Goal: Transaction & Acquisition: Purchase product/service

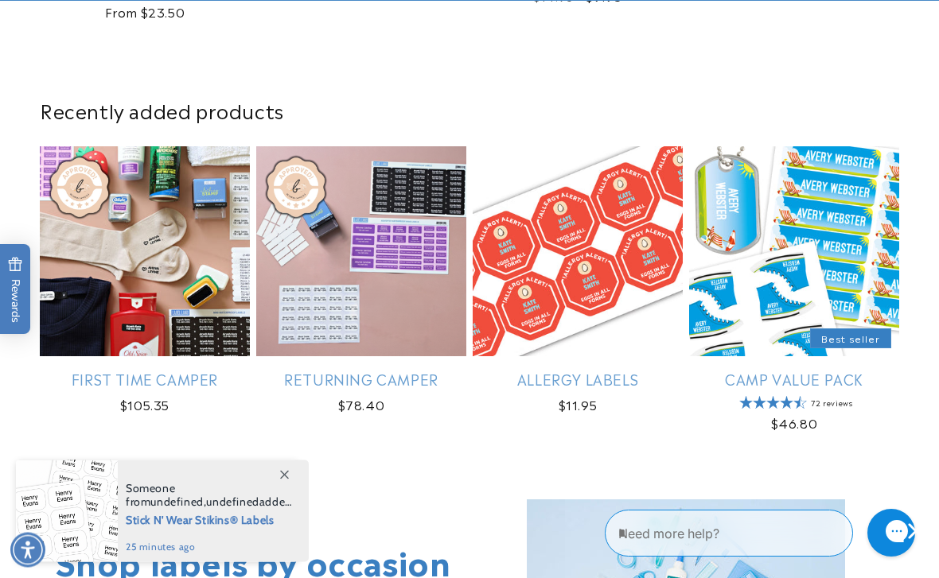
scroll to position [830, 0]
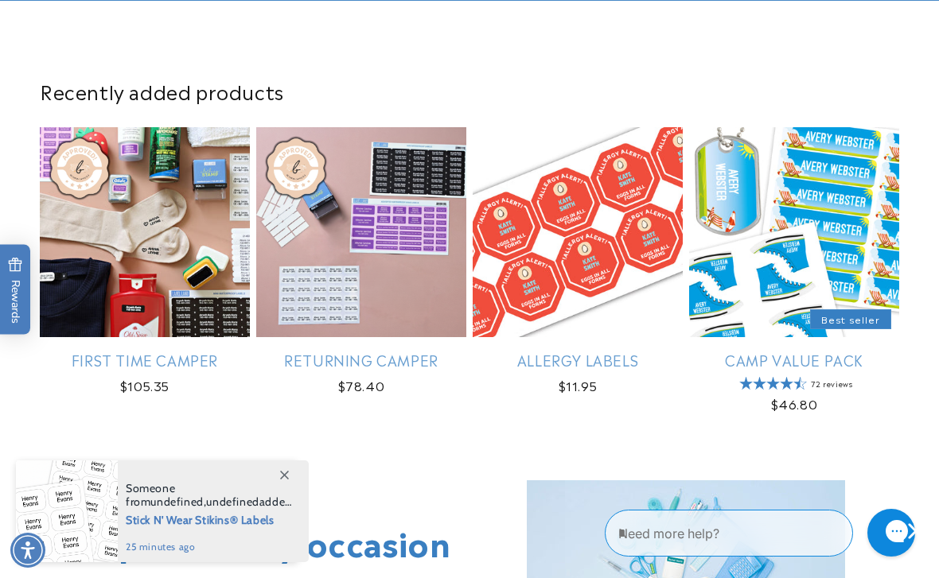
click at [794, 351] on link "Camp Value Pack" at bounding box center [794, 360] width 210 height 18
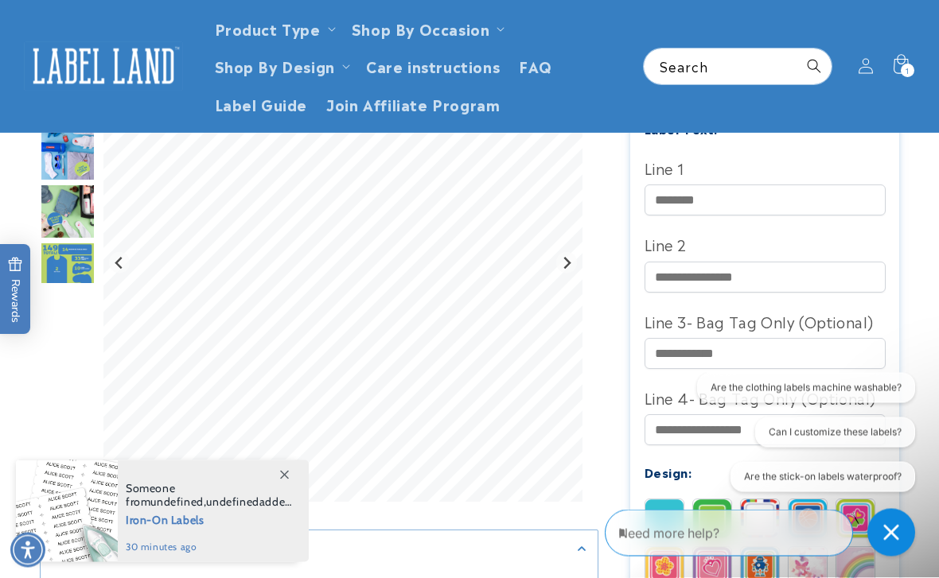
scroll to position [465, 0]
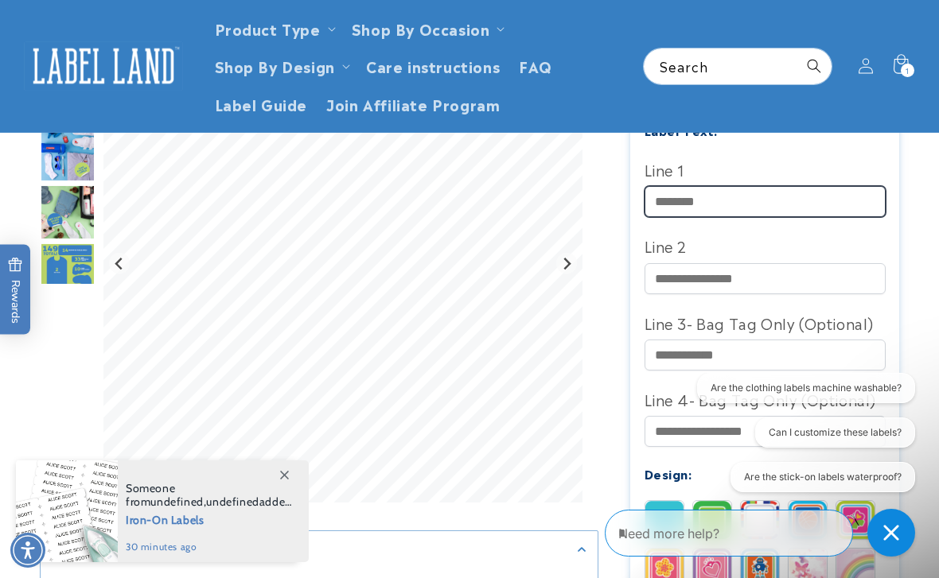
click at [683, 203] on input "Line 1" at bounding box center [764, 201] width 241 height 31
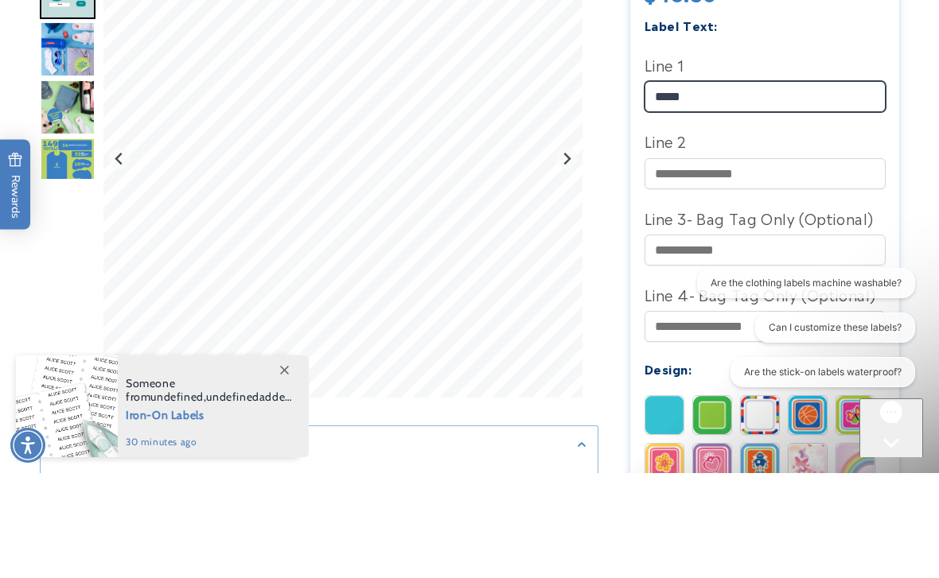
type input "*****"
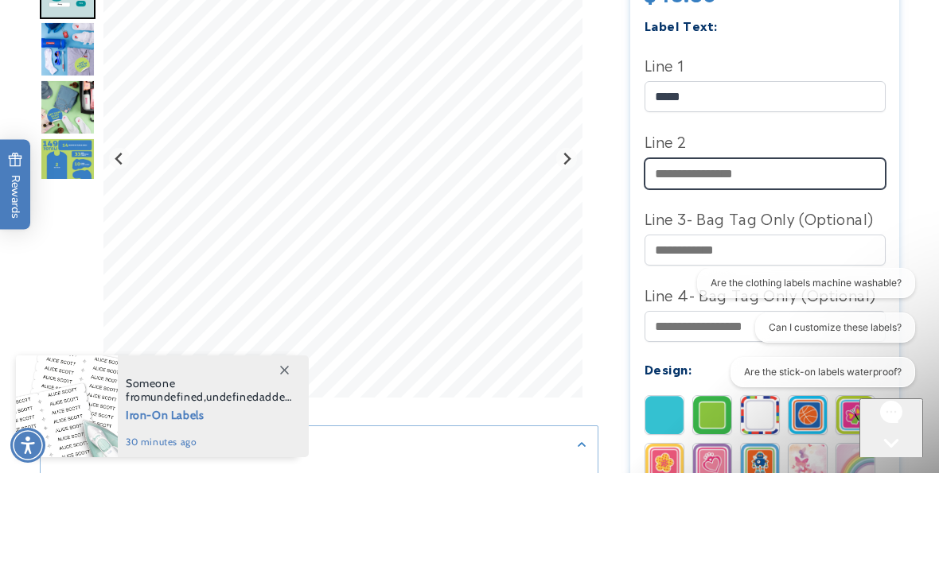
click at [677, 263] on input "Line 2" at bounding box center [764, 278] width 241 height 31
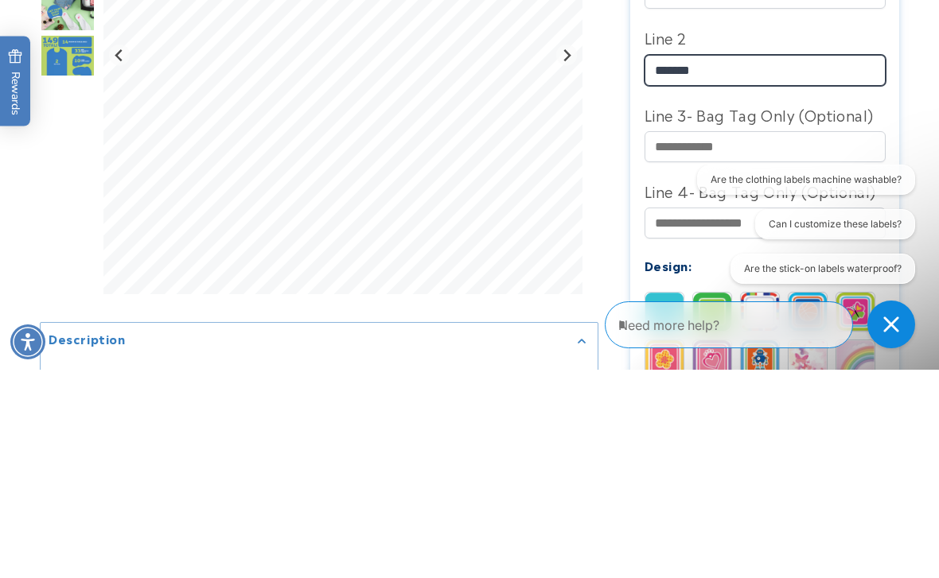
type input "*******"
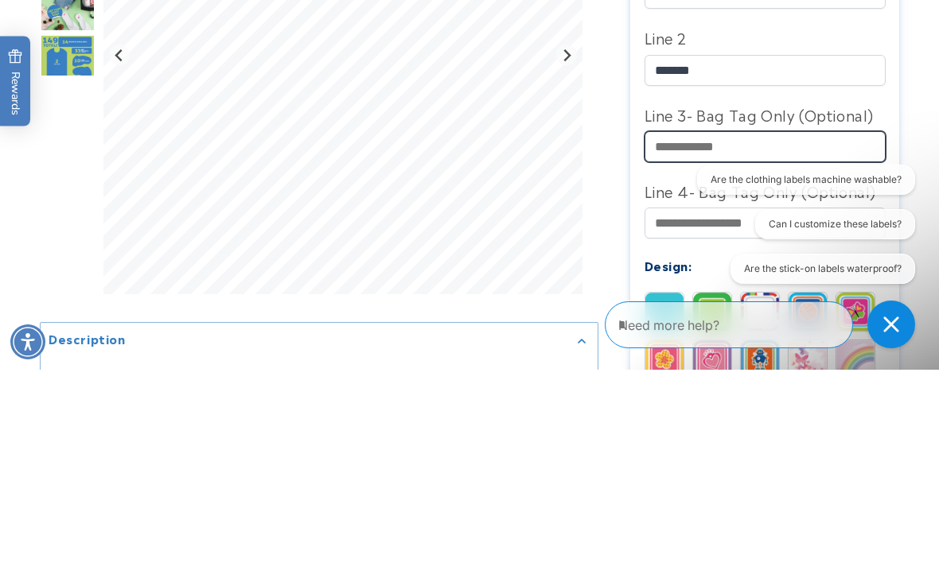
click at [697, 340] on input "Line 3- Bag Tag Only (Optional)" at bounding box center [764, 355] width 241 height 31
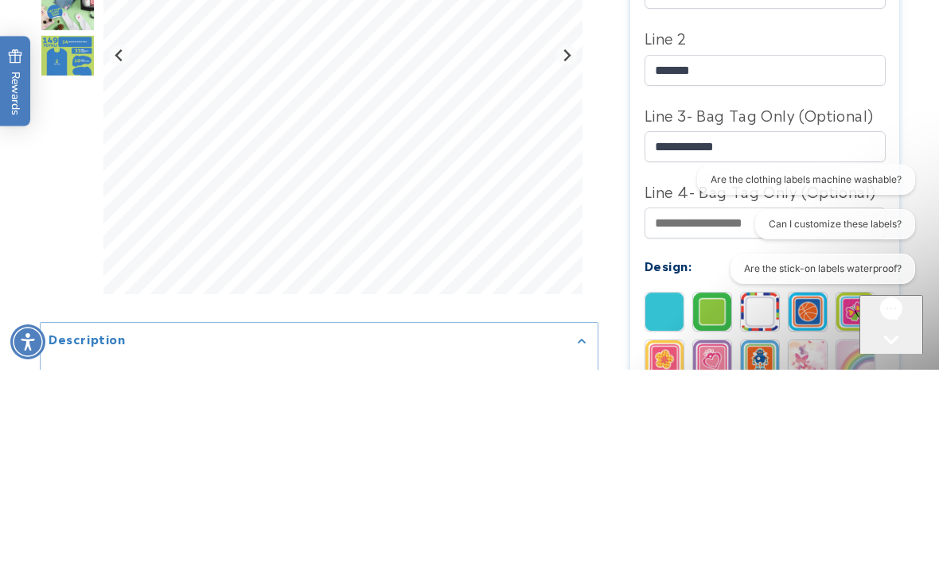
scroll to position [674, 0]
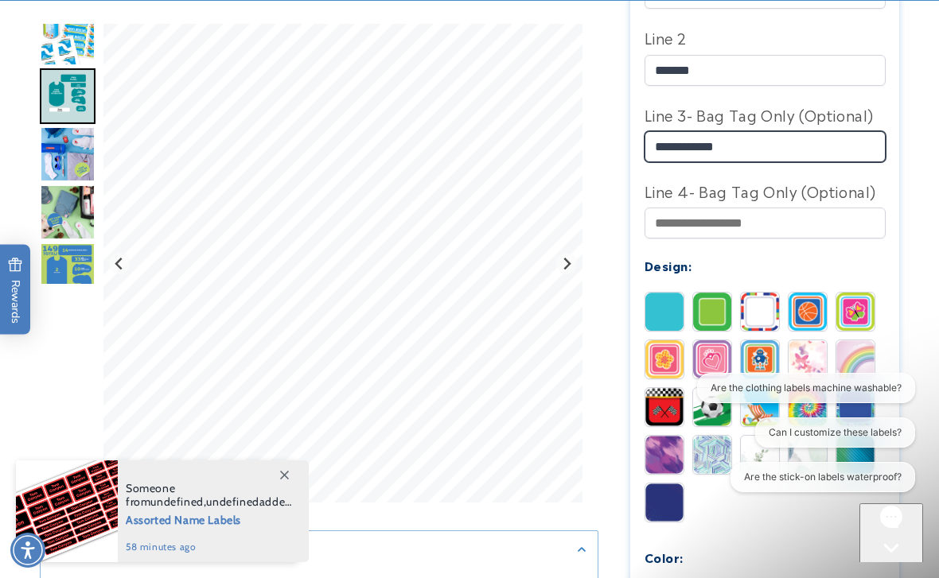
click at [775, 157] on input "**********" at bounding box center [764, 146] width 241 height 31
type input "*"
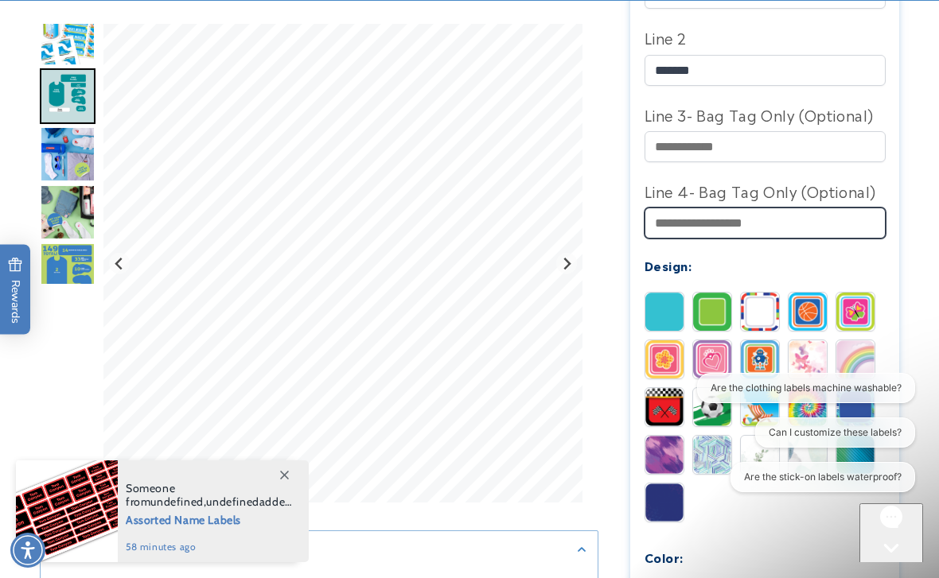
click at [688, 228] on input "Line 4- Bag Tag Only (Optional)" at bounding box center [764, 223] width 241 height 31
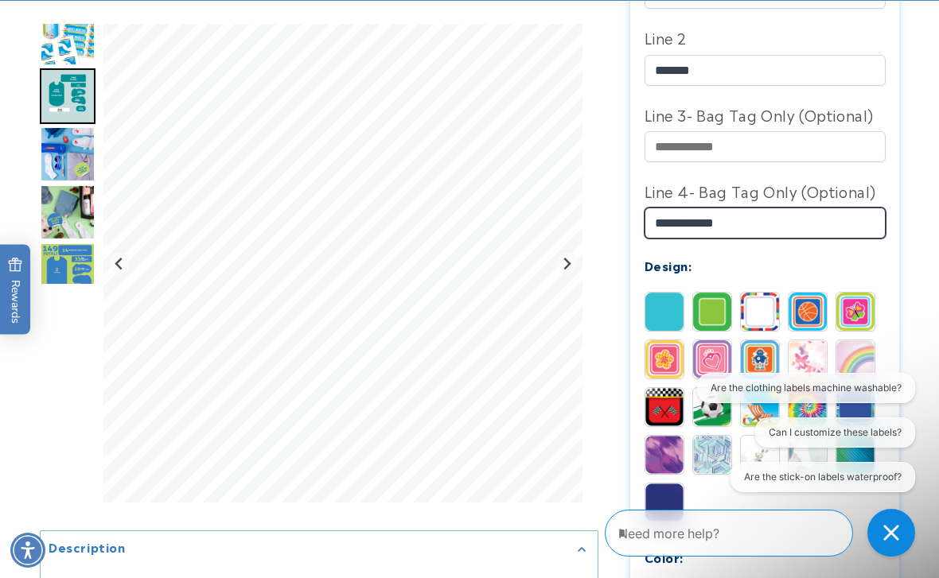
type input "**********"
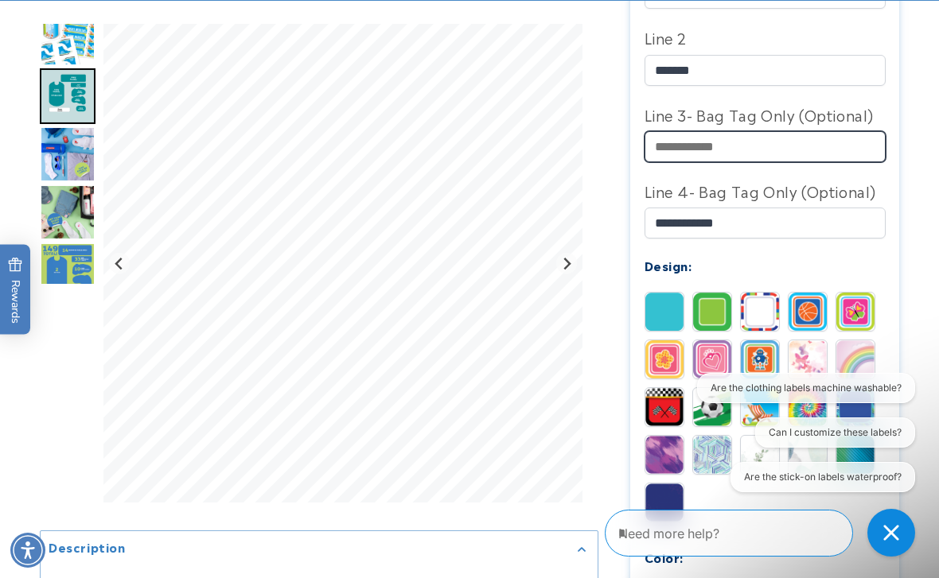
click at [688, 151] on input "Line 3- Bag Tag Only (Optional)" at bounding box center [764, 146] width 241 height 31
type input "*"
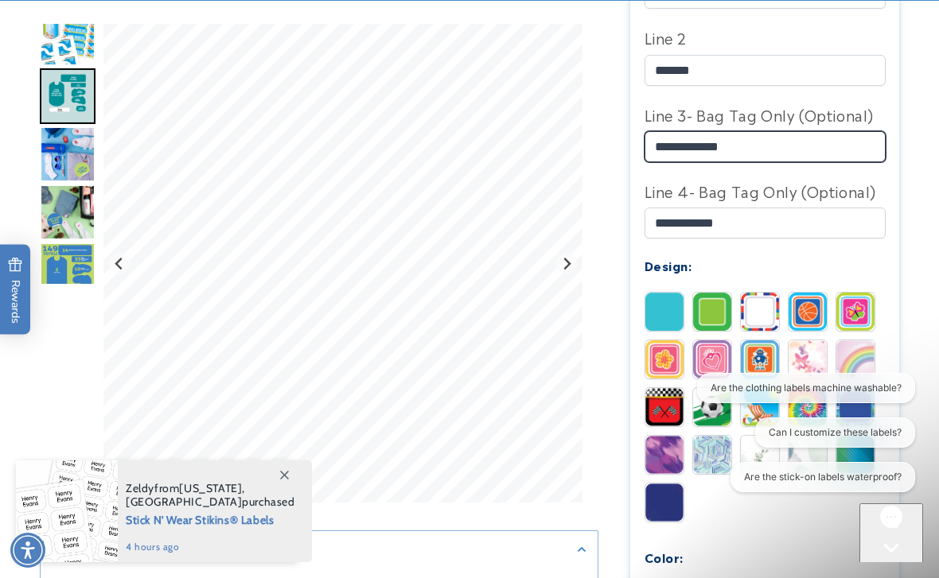
type input "**********"
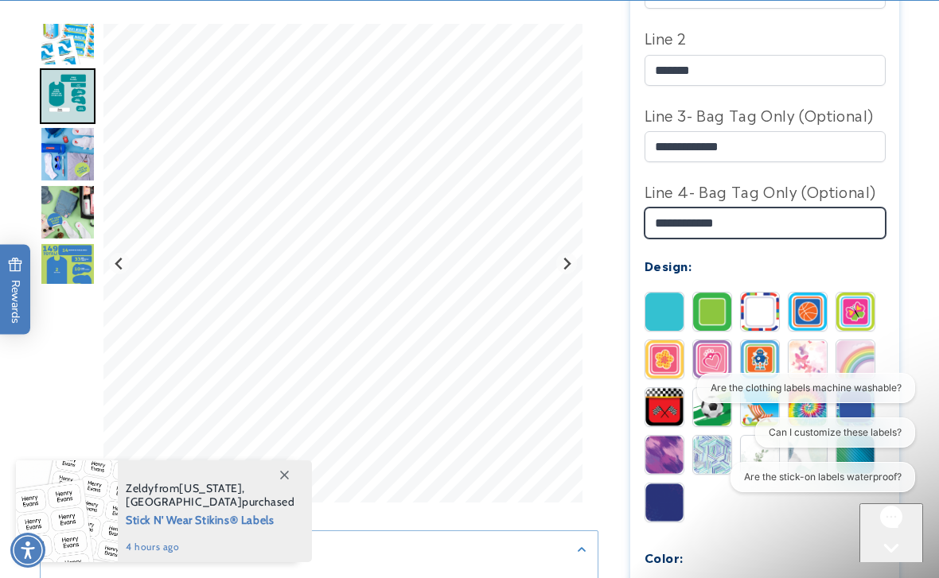
click at [652, 228] on input "**********" at bounding box center [764, 223] width 241 height 31
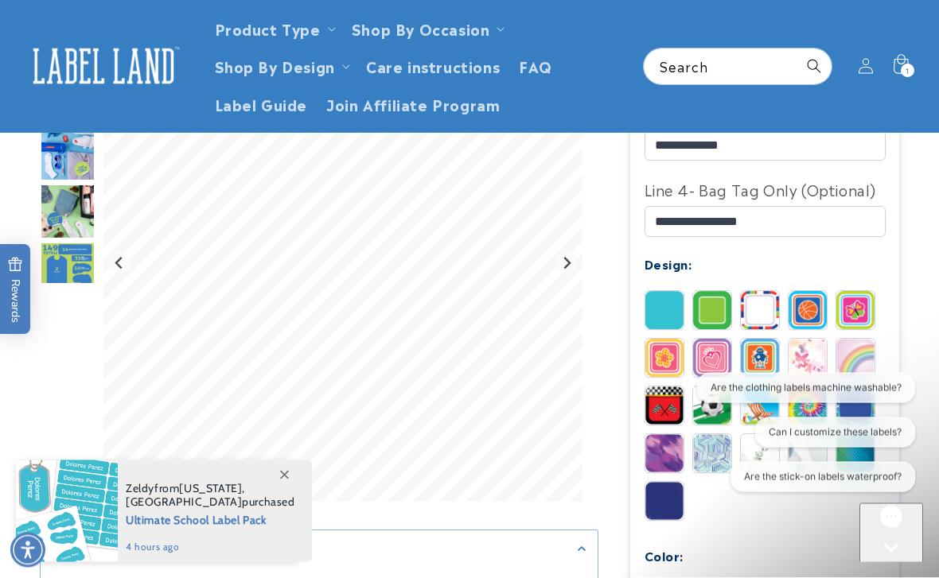
scroll to position [671, 0]
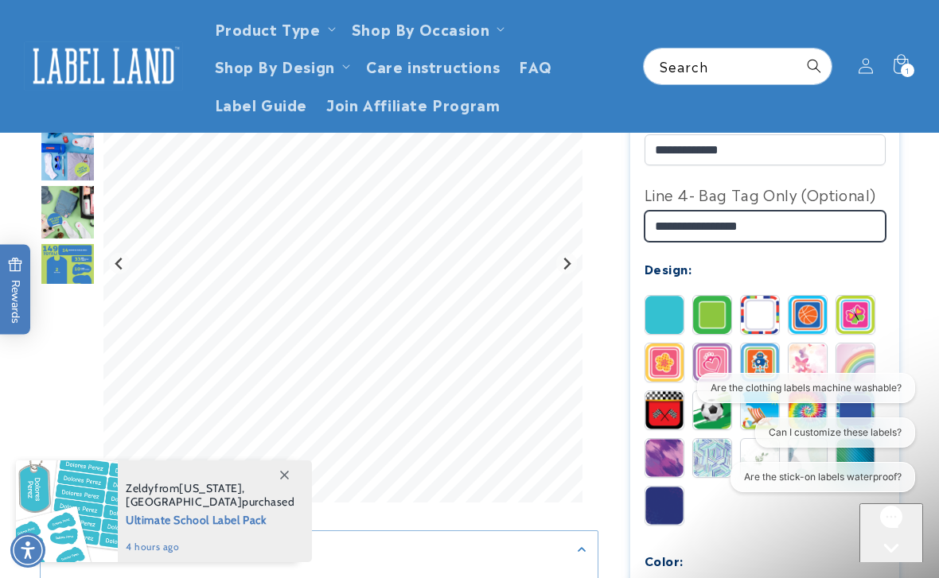
type input "**********"
click at [712, 327] on img at bounding box center [712, 315] width 38 height 38
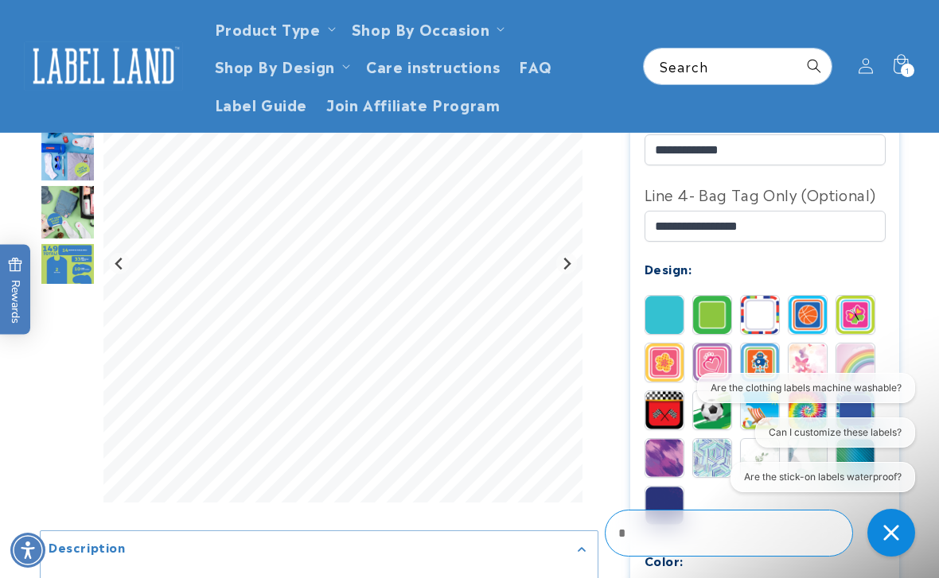
click at [764, 320] on img at bounding box center [760, 315] width 38 height 38
click at [858, 316] on img at bounding box center [855, 315] width 38 height 38
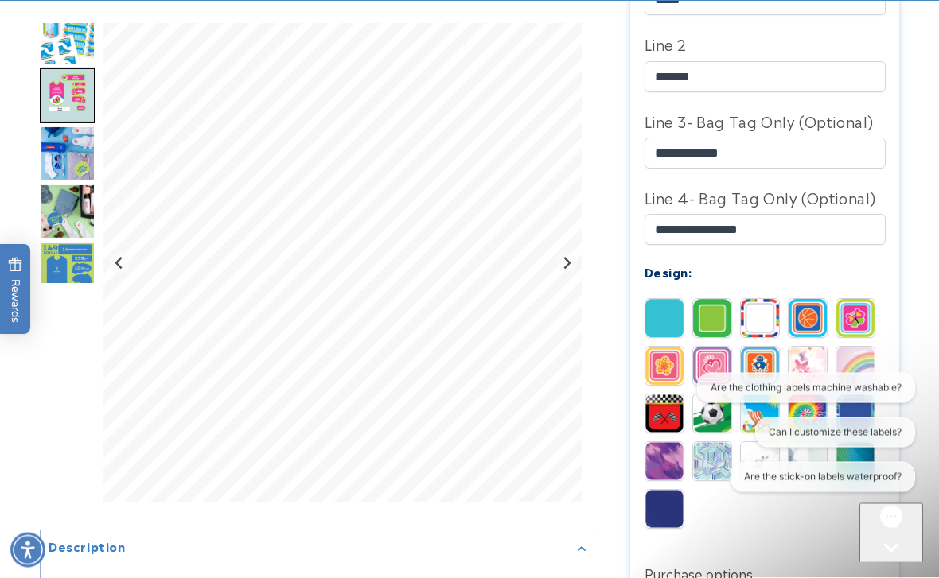
scroll to position [675, 0]
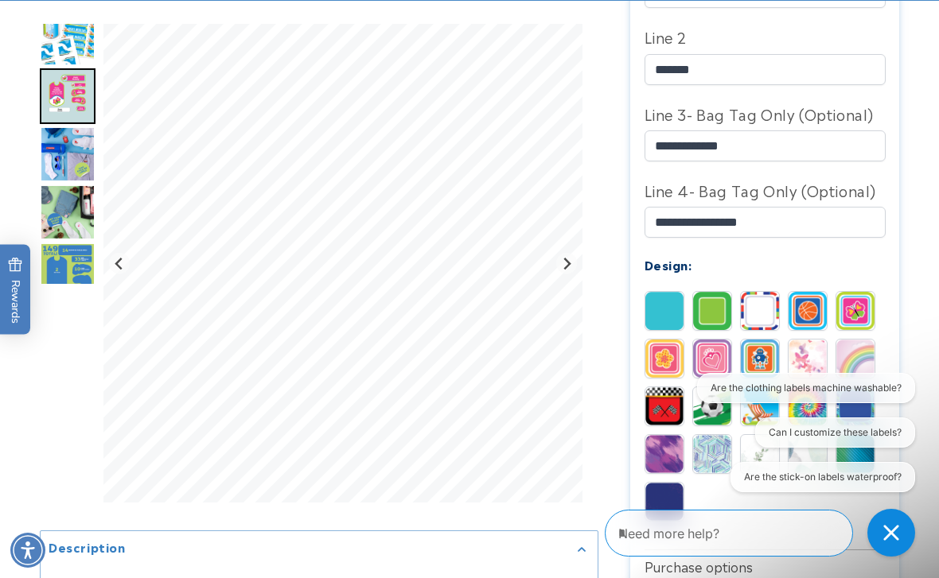
click at [661, 368] on img at bounding box center [664, 359] width 38 height 38
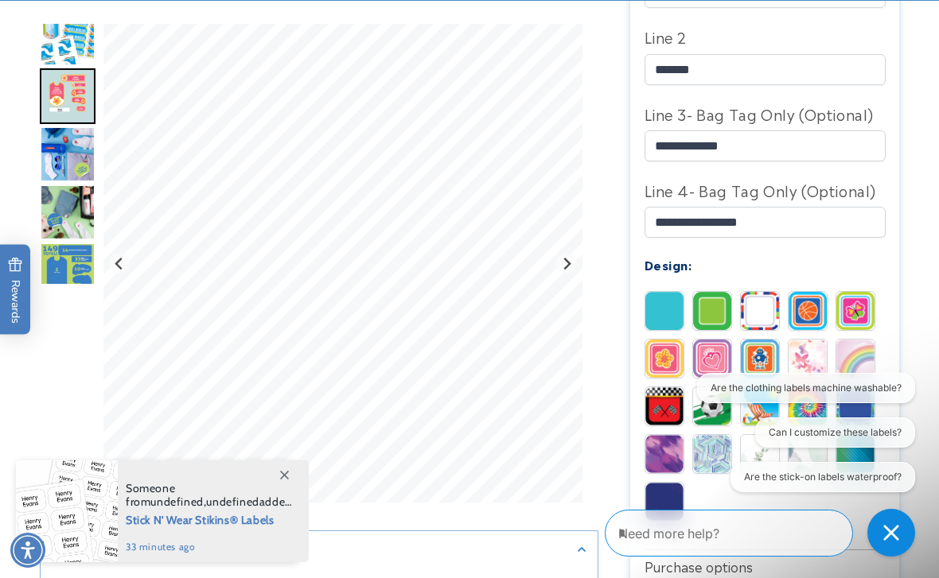
click at [713, 366] on img at bounding box center [712, 359] width 38 height 38
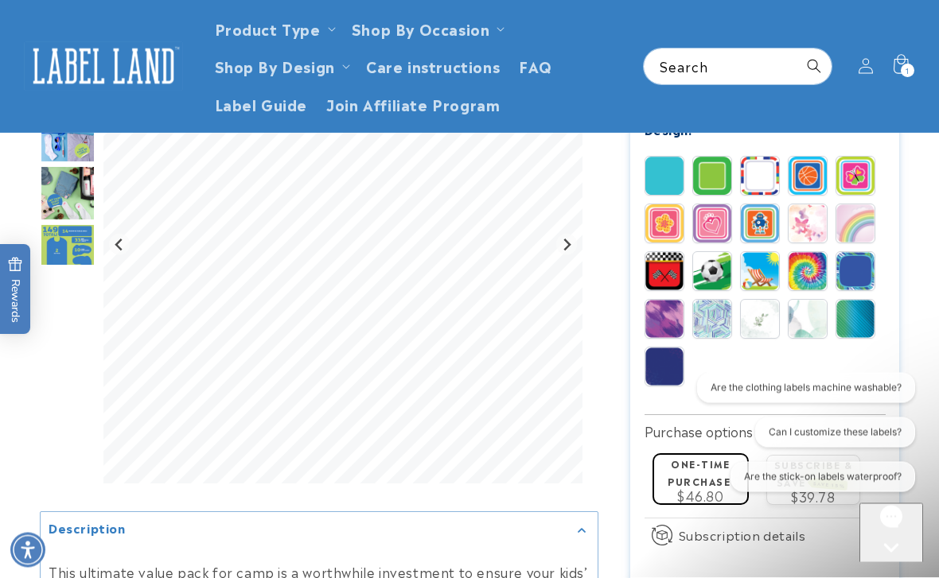
scroll to position [805, 0]
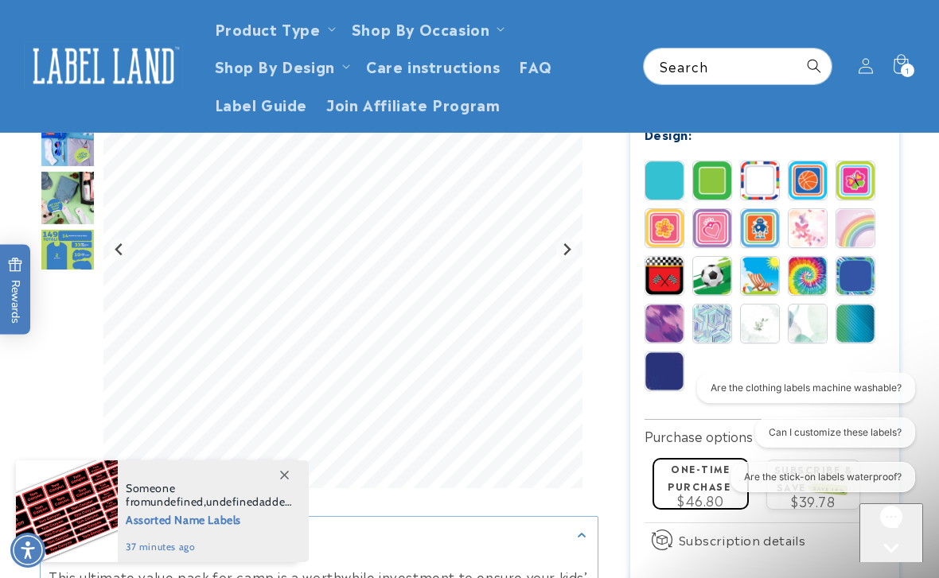
click at [762, 236] on img at bounding box center [760, 228] width 38 height 38
click at [805, 234] on img at bounding box center [808, 228] width 38 height 38
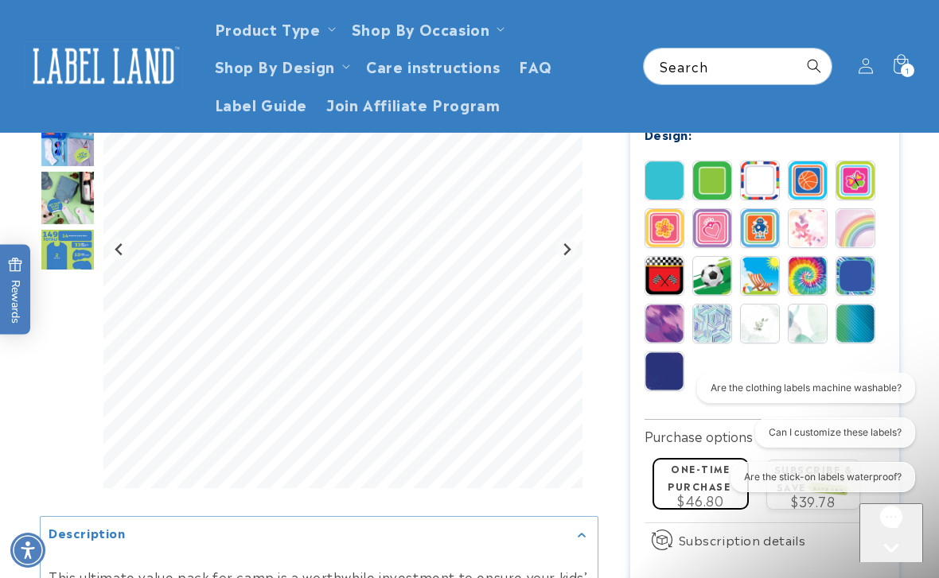
click at [856, 232] on img at bounding box center [855, 228] width 38 height 38
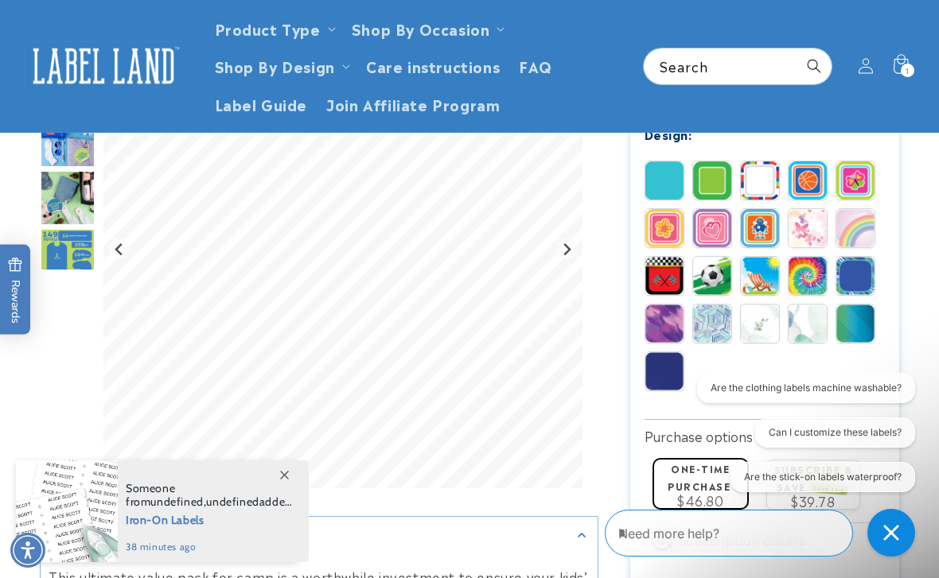
click at [717, 278] on img at bounding box center [712, 276] width 38 height 38
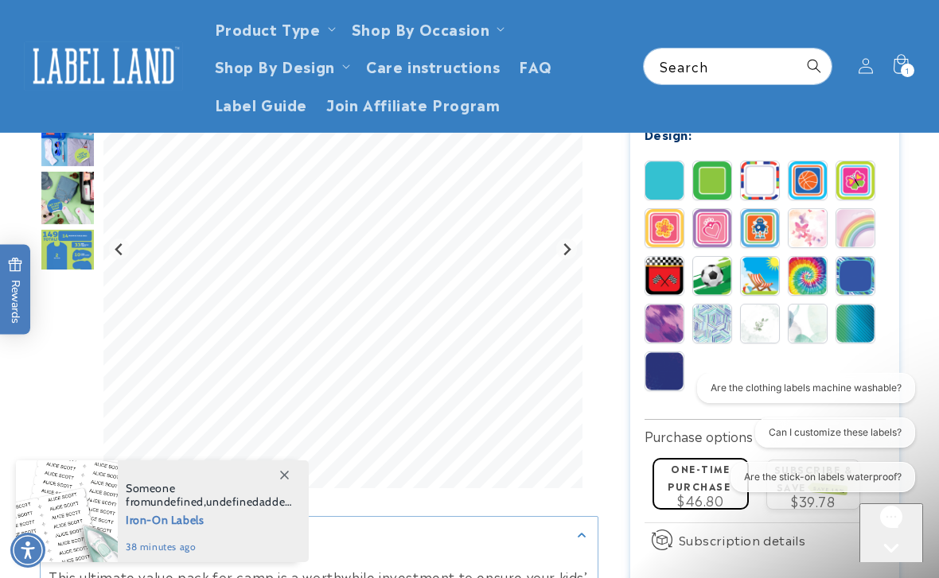
click at [765, 281] on img at bounding box center [760, 276] width 38 height 38
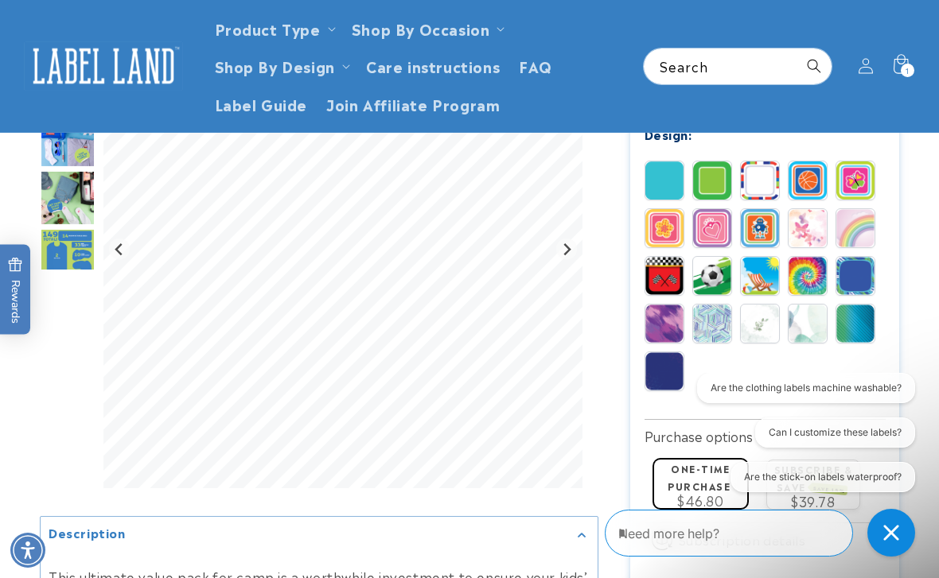
click at [806, 283] on img at bounding box center [808, 276] width 38 height 38
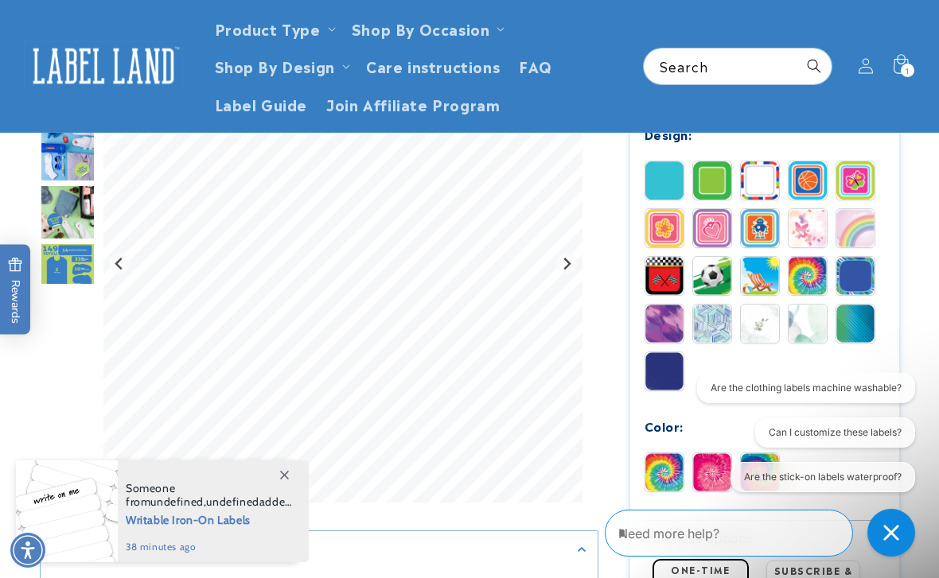
click at [669, 471] on img at bounding box center [664, 473] width 38 height 38
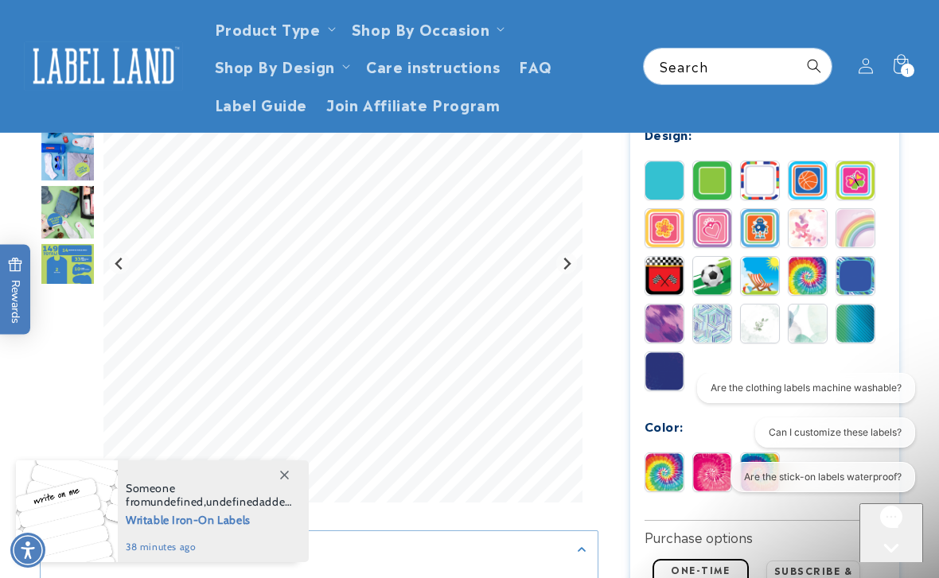
click at [858, 277] on img at bounding box center [855, 276] width 38 height 38
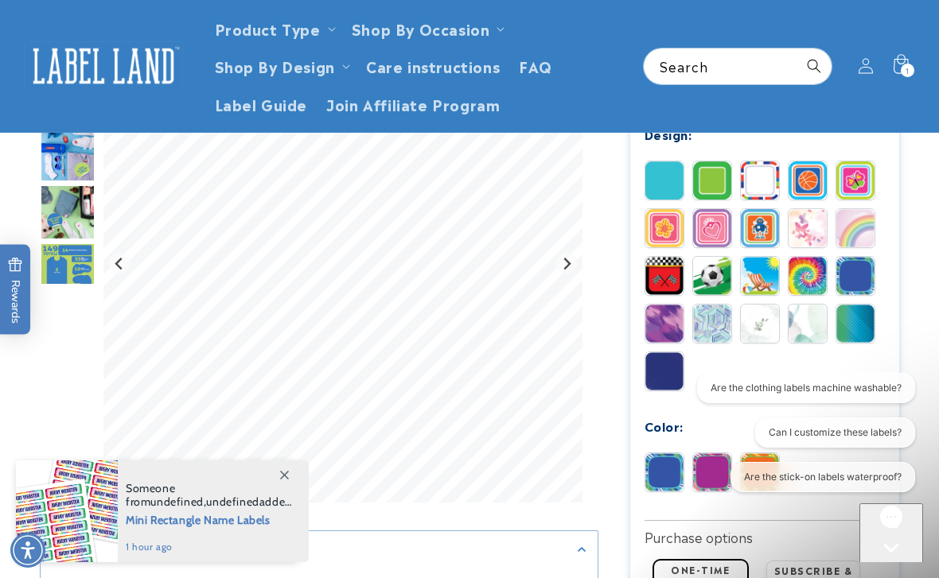
click at [714, 331] on img at bounding box center [712, 324] width 38 height 38
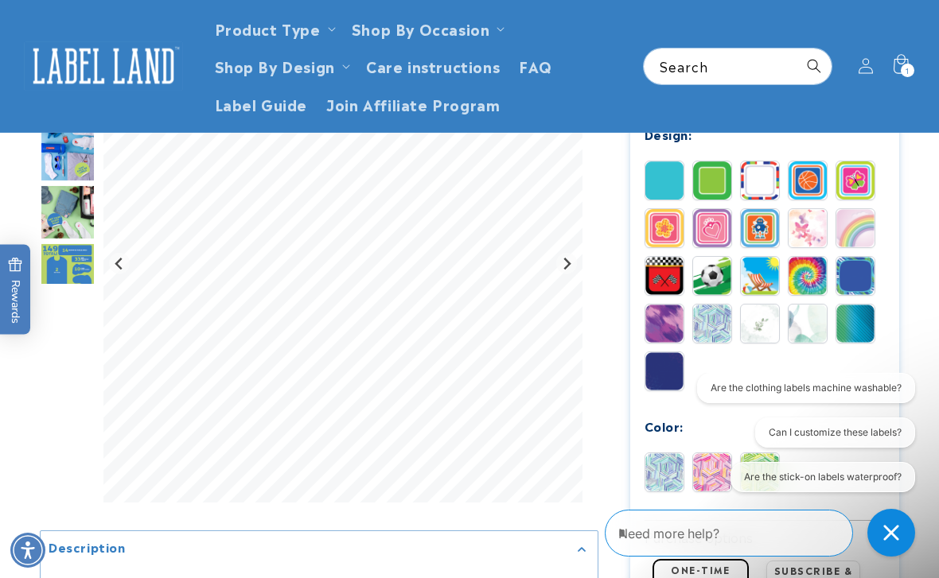
click at [758, 330] on img at bounding box center [760, 324] width 38 height 38
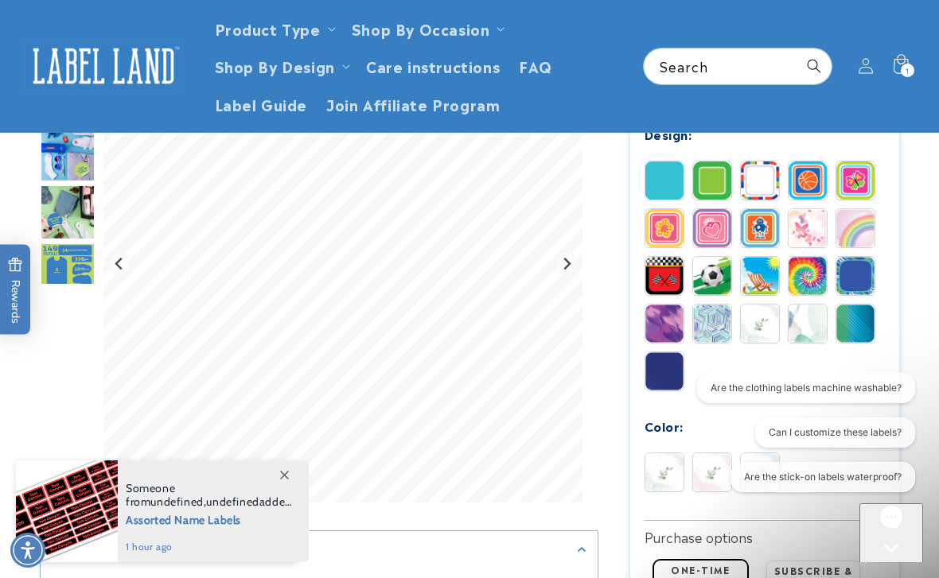
click at [815, 331] on img at bounding box center [808, 324] width 38 height 38
click at [858, 334] on img at bounding box center [855, 324] width 38 height 38
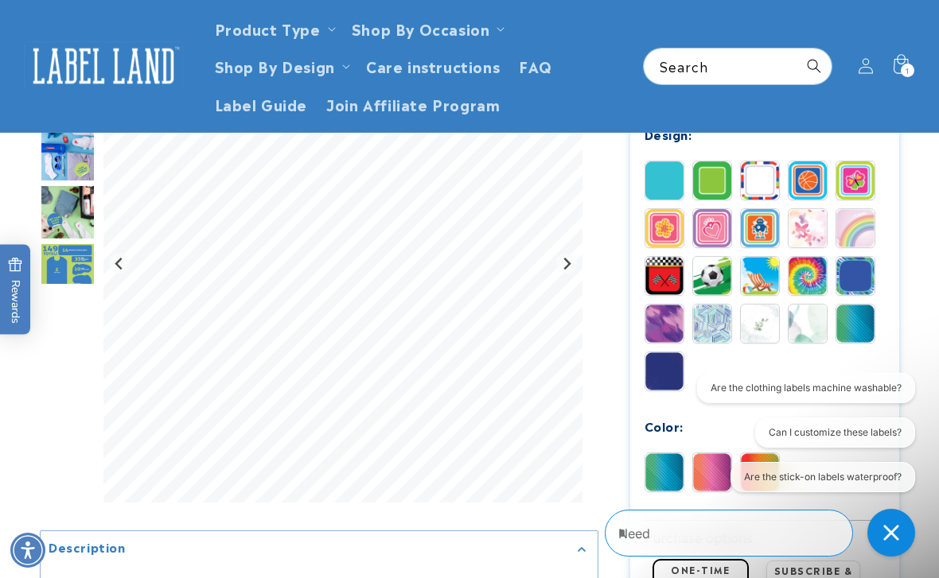
click at [664, 380] on img at bounding box center [664, 371] width 38 height 38
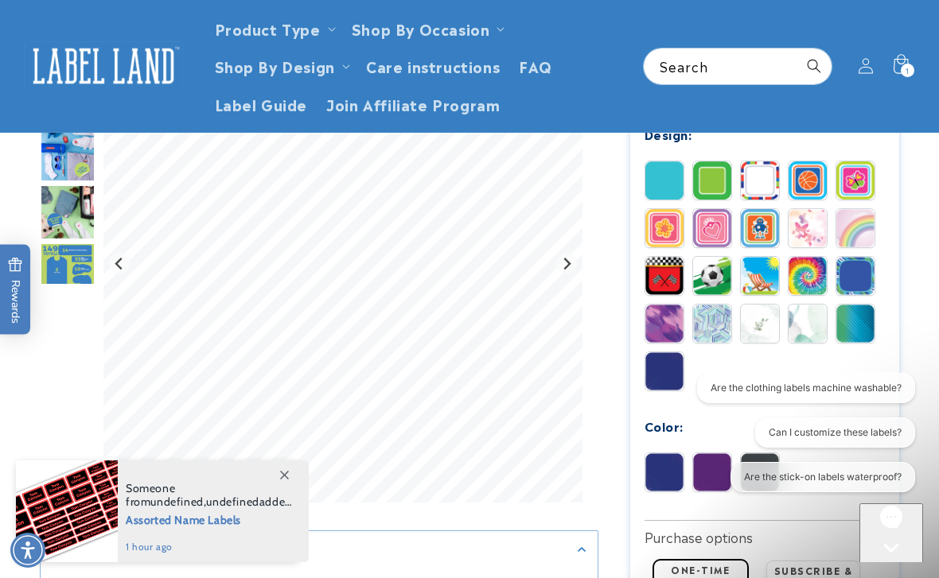
click at [706, 445] on div "Are the clothing labels machine washable? Can I customize these labels? Are the…" at bounding box center [798, 436] width 231 height 126
click at [707, 453] on div "Are the clothing labels machine washable? Can I customize these labels? Are the…" at bounding box center [798, 436] width 231 height 126
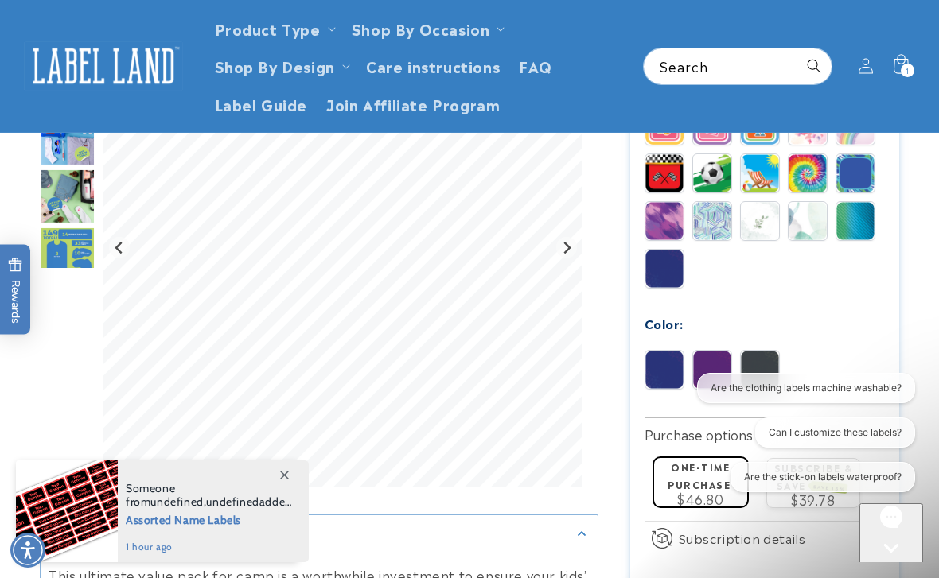
scroll to position [951, 0]
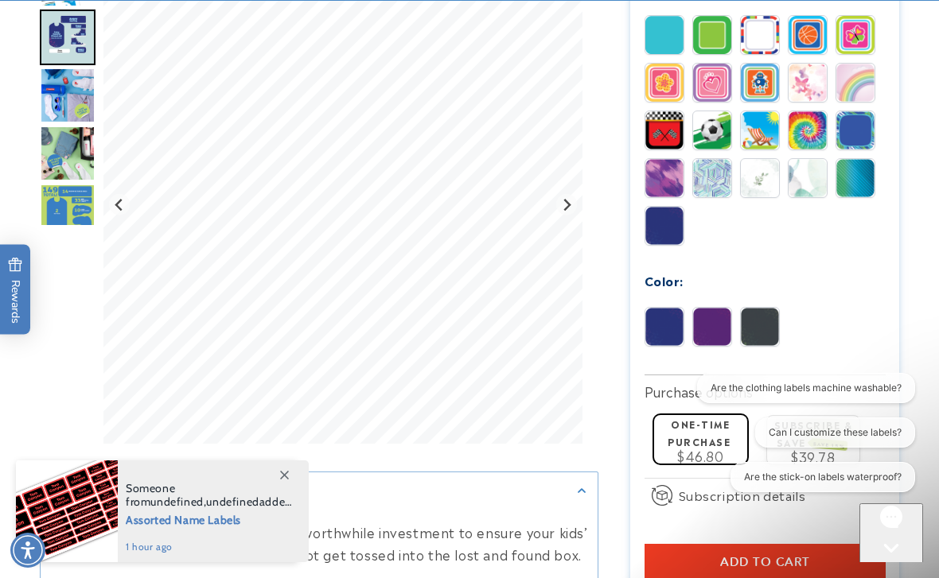
click at [711, 336] on img at bounding box center [712, 327] width 38 height 38
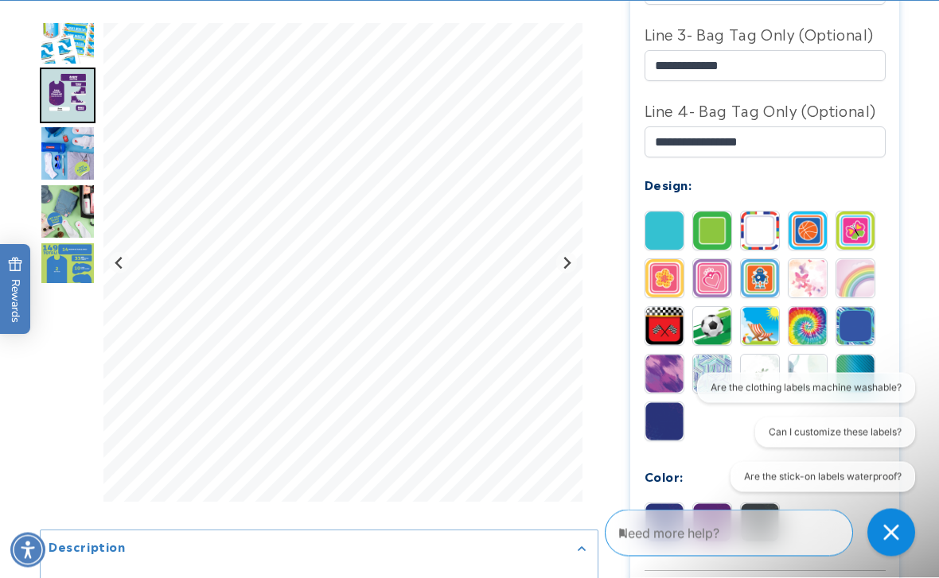
scroll to position [755, 0]
click at [855, 238] on img at bounding box center [855, 231] width 38 height 38
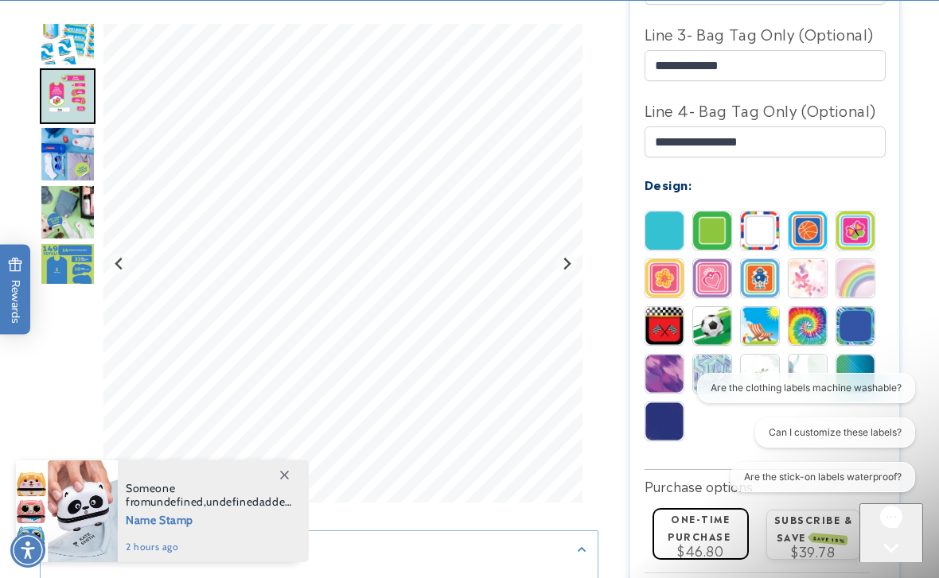
click at [64, 158] on img "Go to slide 3" at bounding box center [68, 155] width 56 height 56
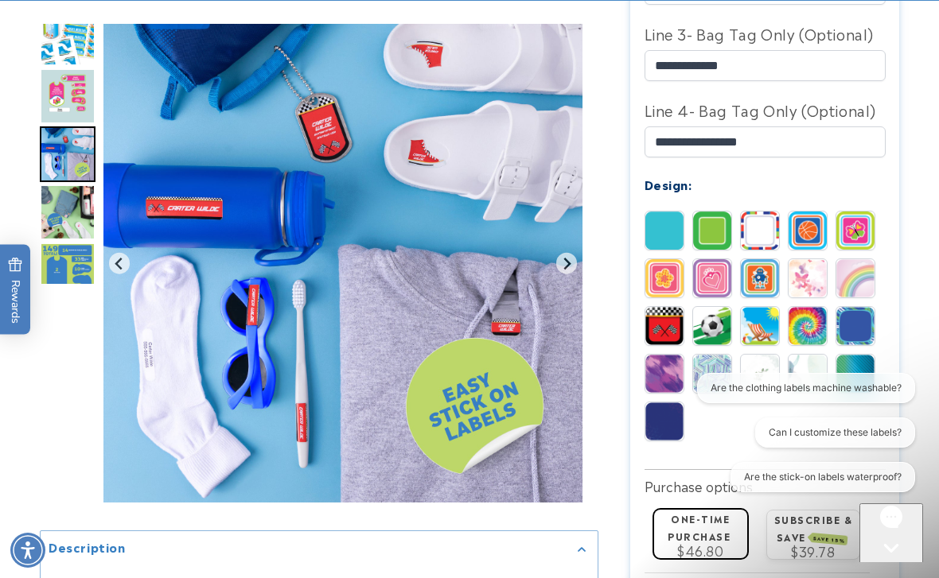
click at [68, 212] on img "Go to slide 4" at bounding box center [68, 213] width 56 height 56
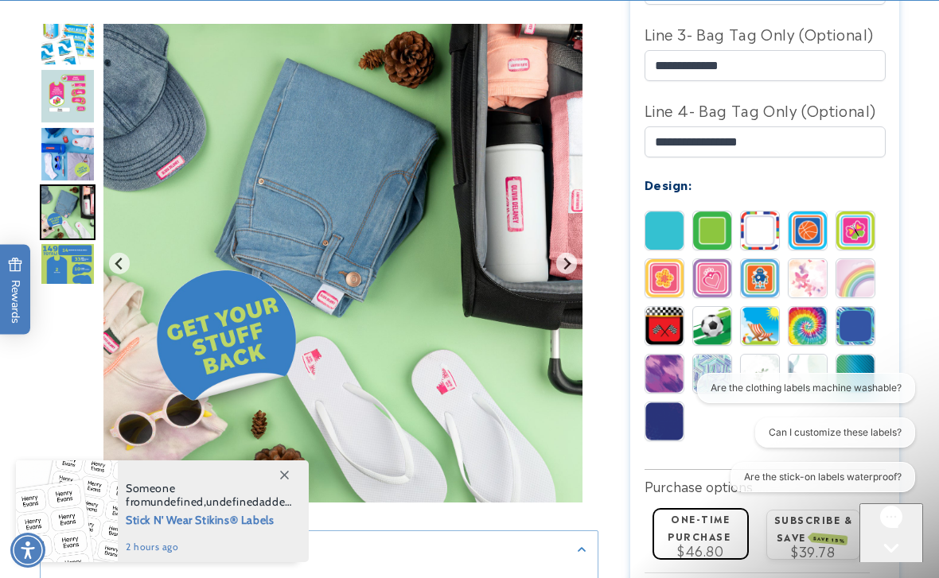
click at [69, 271] on img "Go to slide 5" at bounding box center [68, 271] width 56 height 56
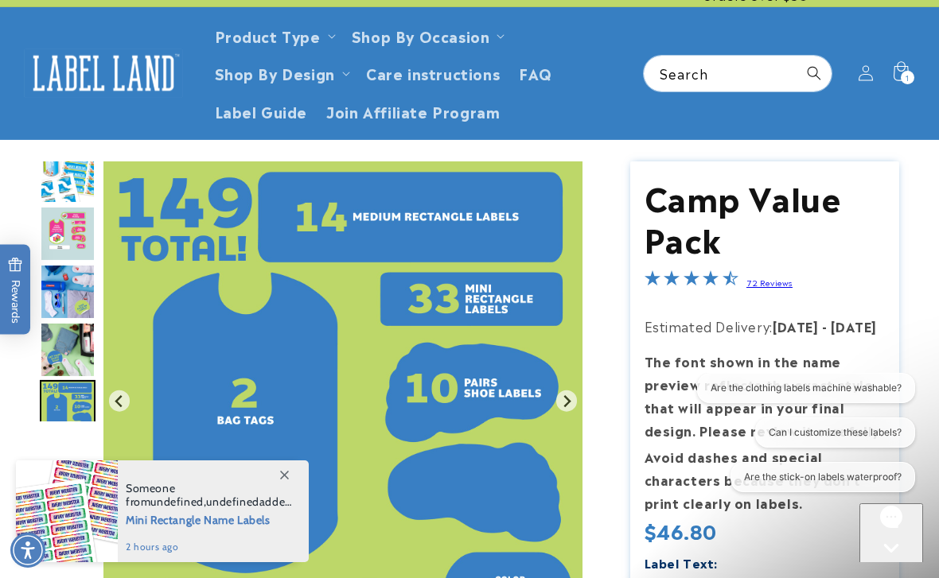
scroll to position [0, 0]
